Goal: Task Accomplishment & Management: Manage account settings

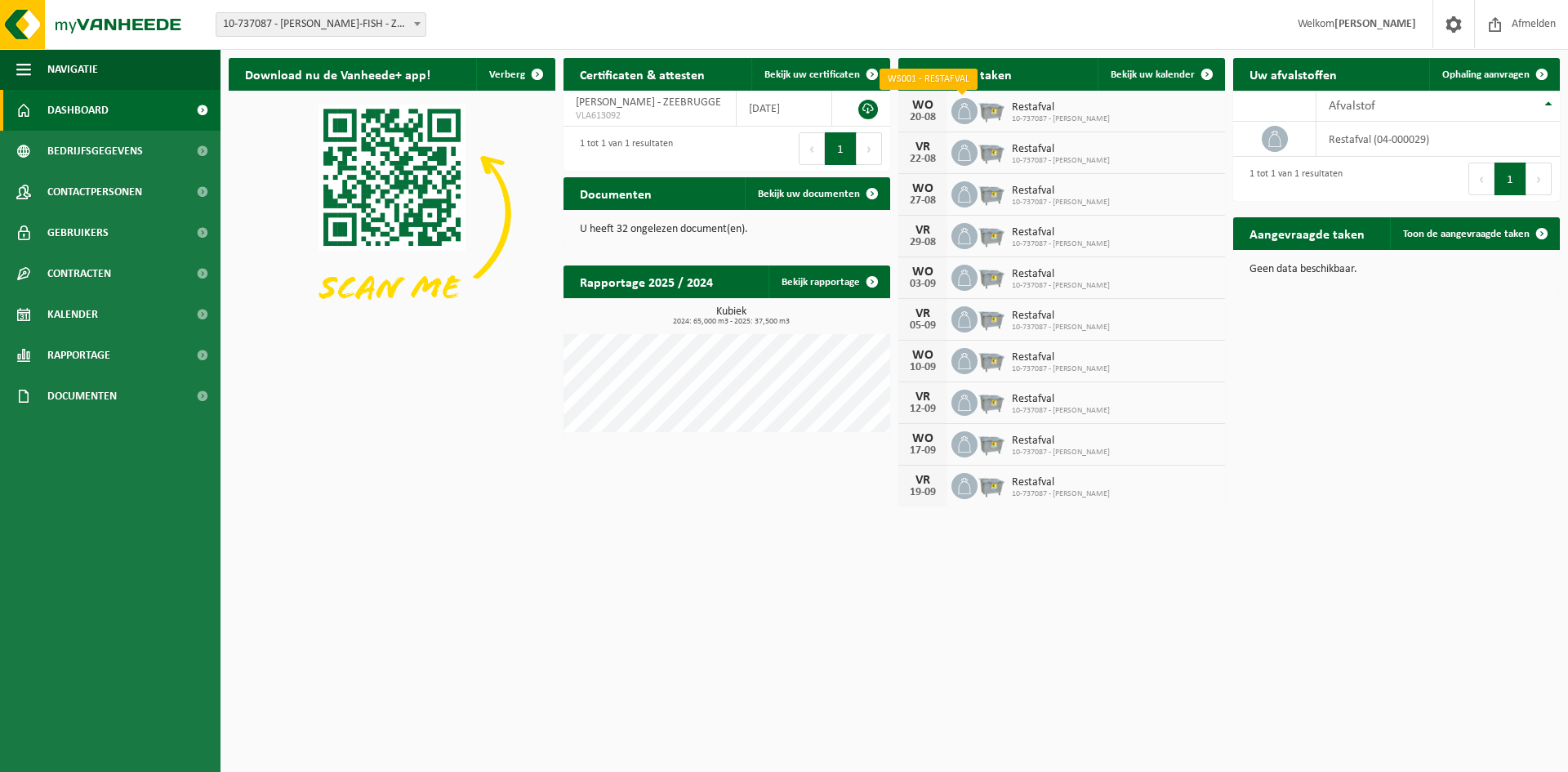
click at [964, 110] on icon at bounding box center [964, 111] width 16 height 16
click at [1165, 73] on span "Bekijk uw kalender" at bounding box center [1153, 74] width 84 height 11
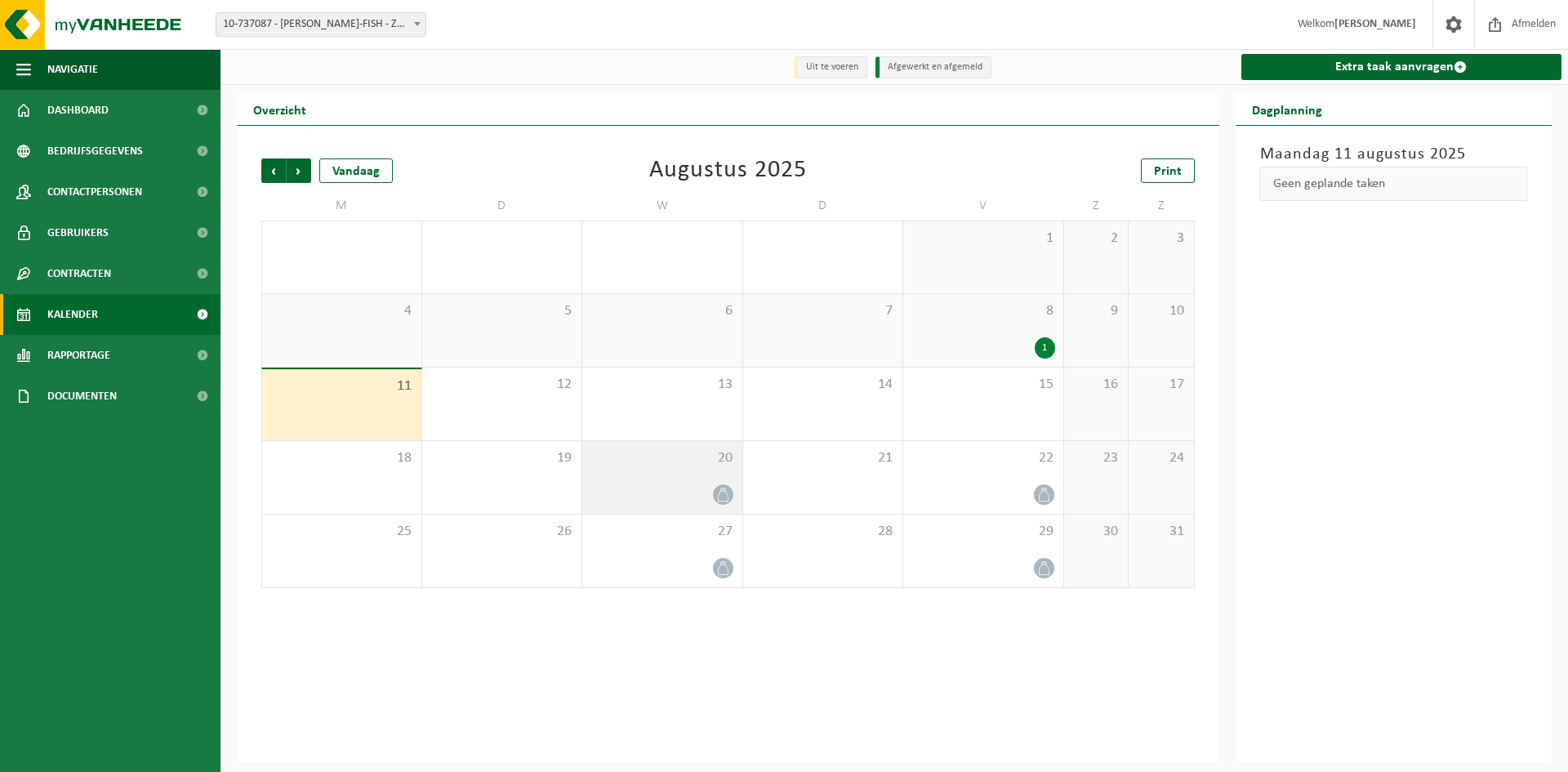
click at [728, 497] on icon at bounding box center [723, 495] width 14 height 14
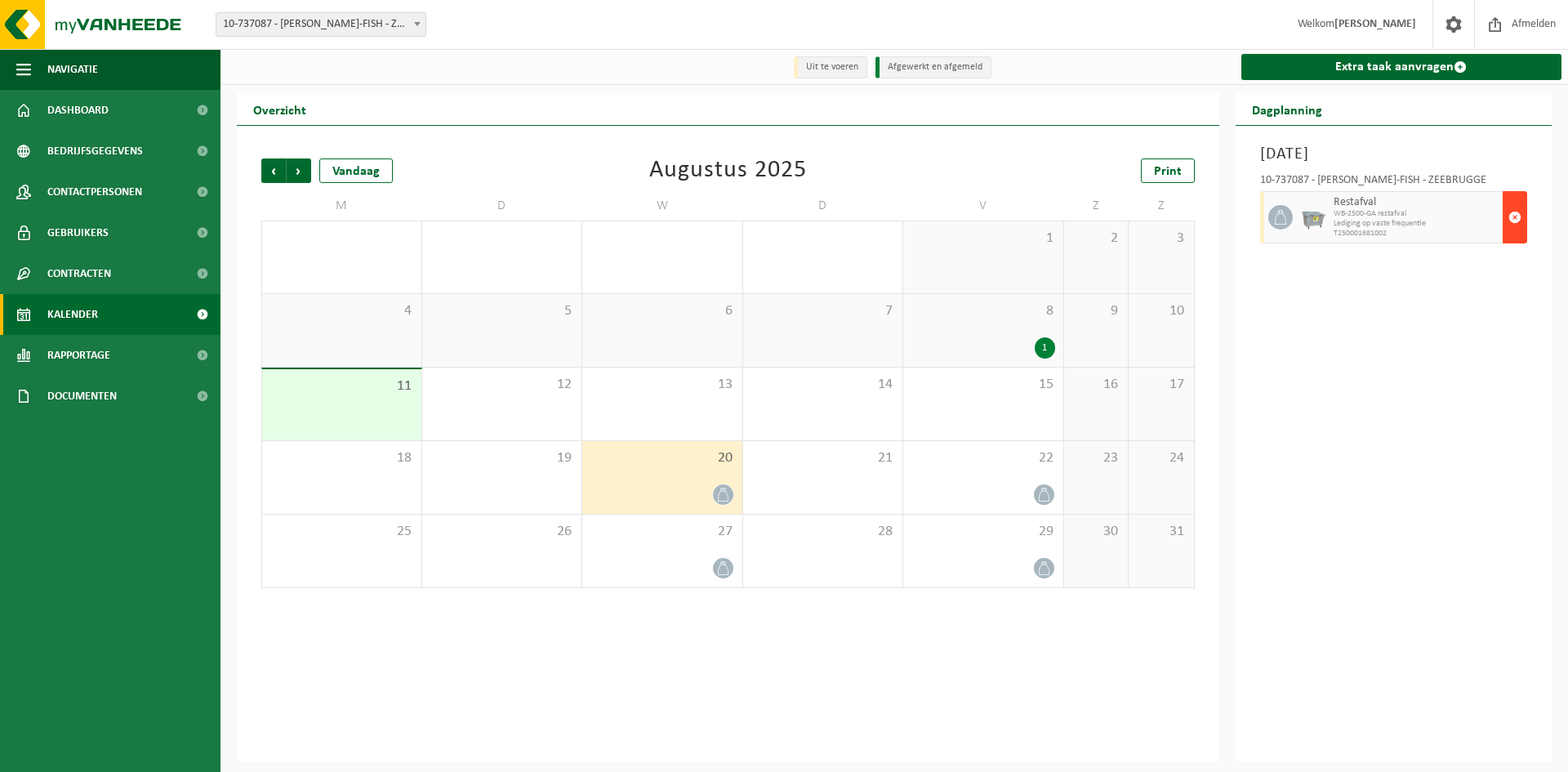
click at [1515, 218] on span "button" at bounding box center [1515, 217] width 13 height 33
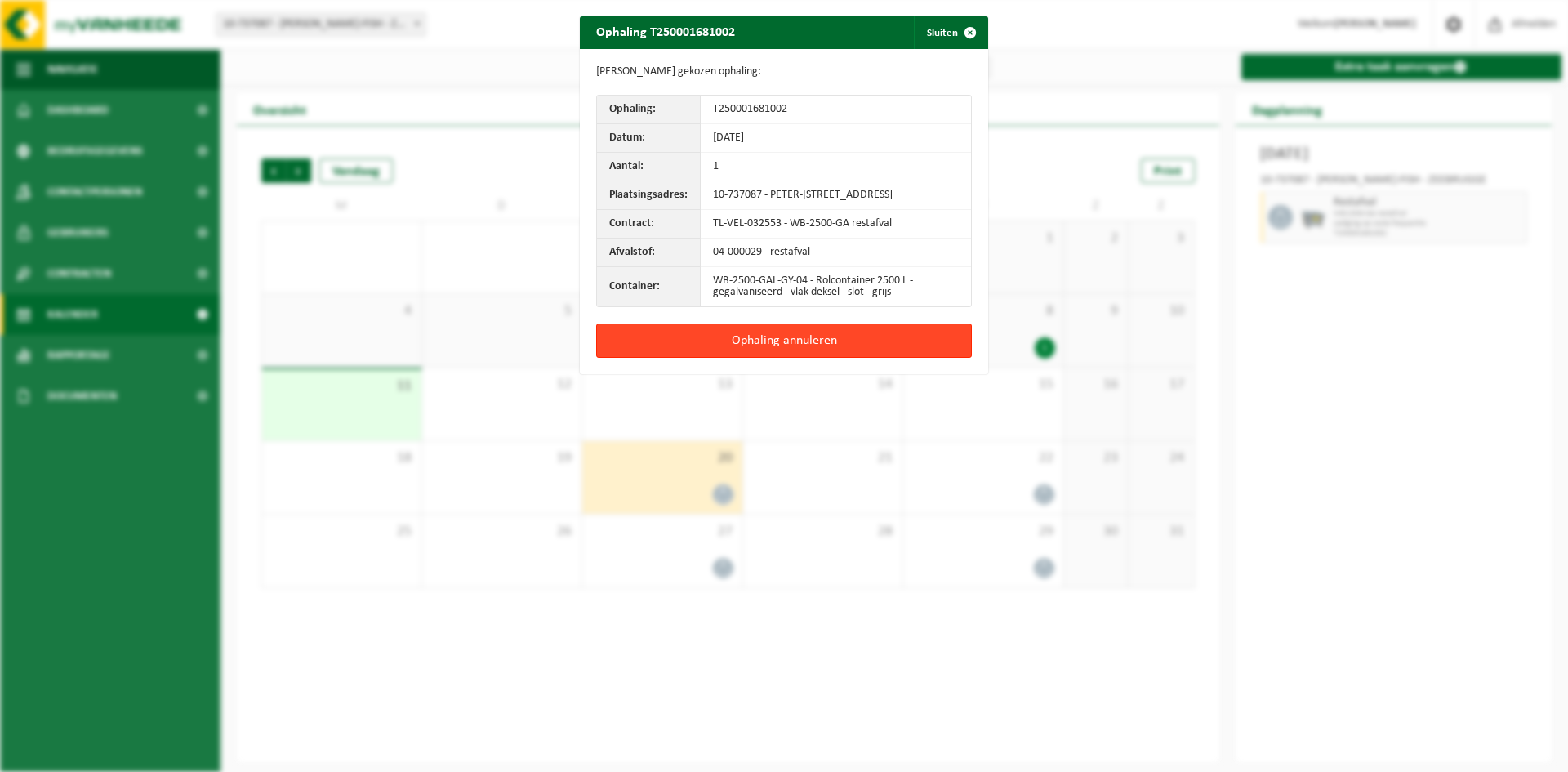
click at [768, 354] on button "Ophaling annuleren" at bounding box center [784, 341] width 376 height 35
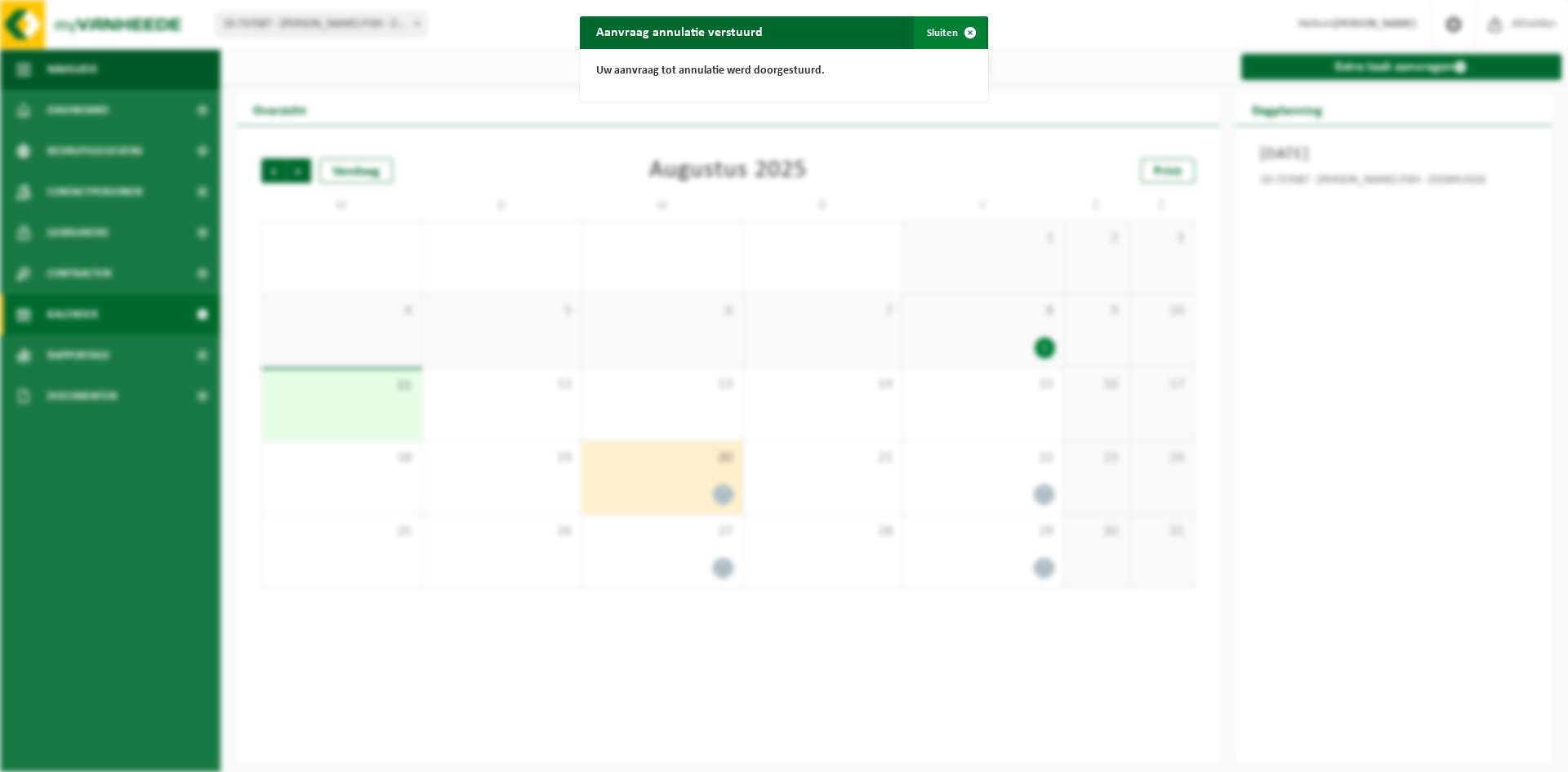
click at [962, 29] on span "button" at bounding box center [970, 33] width 33 height 33
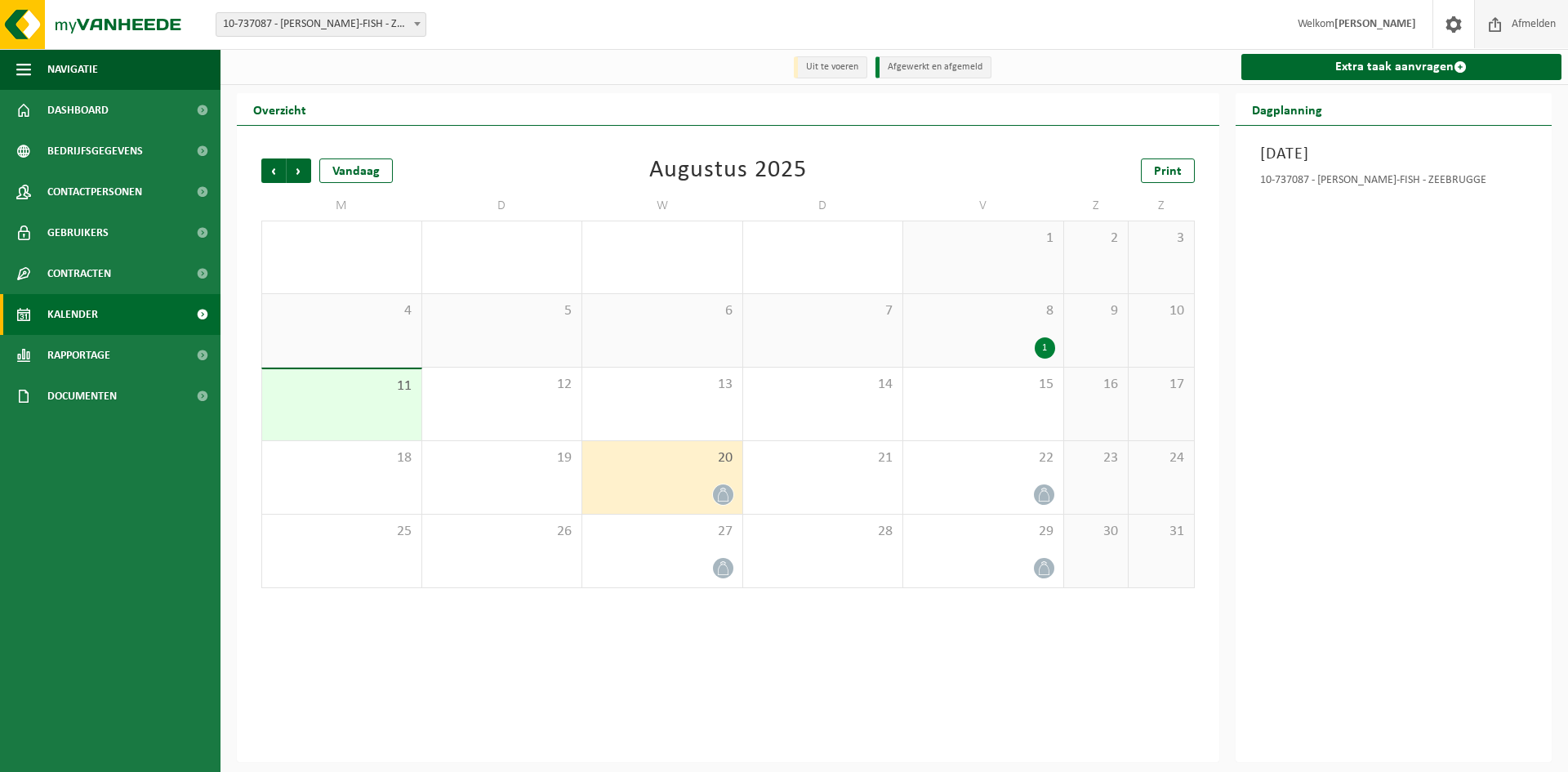
click at [1527, 25] on span "Afmelden" at bounding box center [1534, 24] width 53 height 49
